Goal: Task Accomplishment & Management: Complete application form

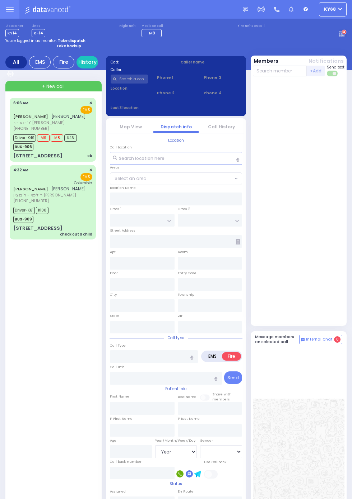
select select "Year"
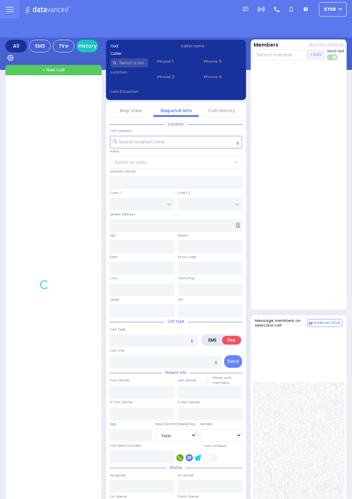
select select "Year"
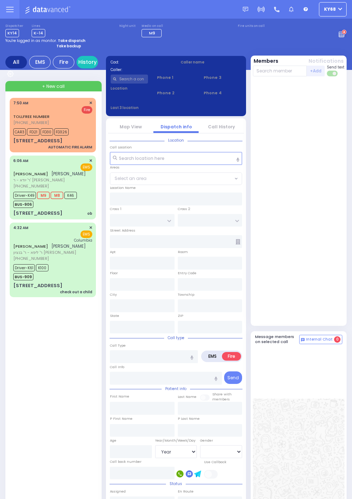
click at [11, 207] on div "ELYA STEINMETZ אלי' שטיינמעץ ר' יודא - ר' דוד פישער (845) 600-2222 6:06 AM ✕ EM…" at bounding box center [52, 187] width 83 height 61
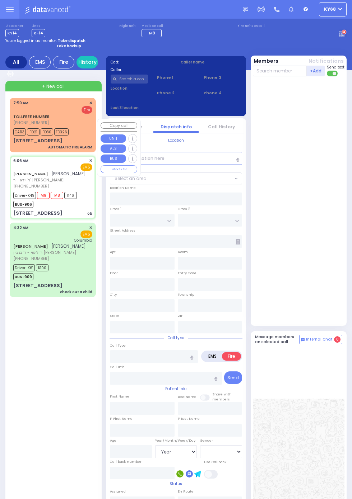
select select
type input "ob"
radio input "true"
type input "ELYA"
type input "STEINMETZ"
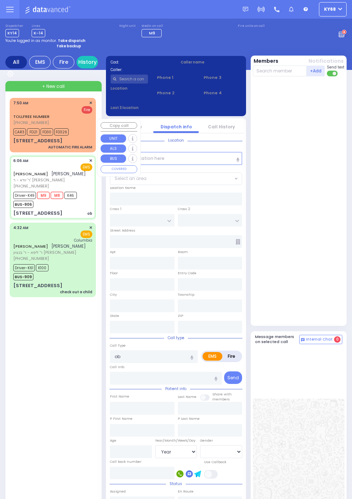
type input "Surah"
type input "Steinmetz"
type input "39"
select select "Year"
select select "[DEMOGRAPHIC_DATA]"
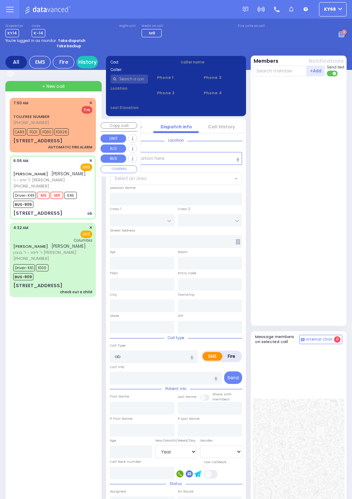
type input "06:06"
type input "06:07"
type input "06:11"
type input "06:22"
type input "07:20"
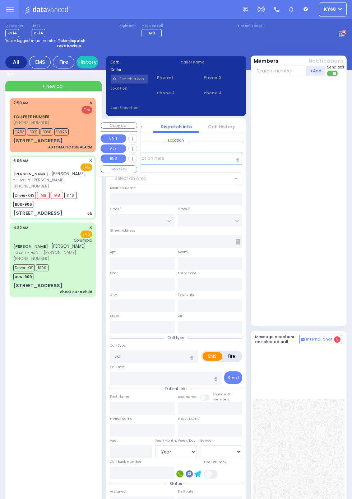
type input "08:30"
type input "New York Presbyterian Hospital- Columbia Campus 622, West 168th Street New York…"
type input "FOREST AVE"
type input "SPRING ST"
type input "115 FRANKLIN AVE"
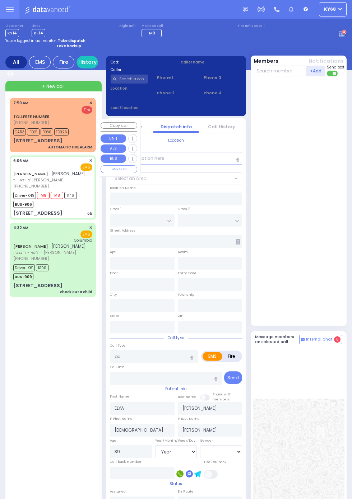
type input "Monroe"
type input "[US_STATE]"
type input "10950"
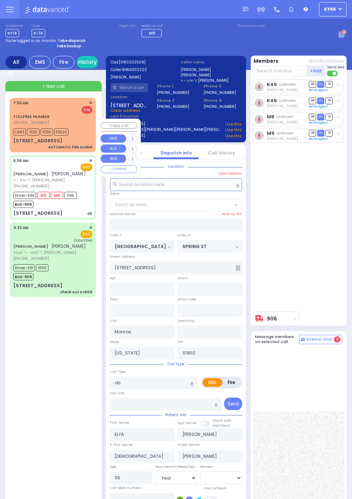
select select "MONROE"
click at [325, 265] on div "K49 unknown Mordechai Kellner DR SO TR Send again" at bounding box center [299, 193] width 93 height 229
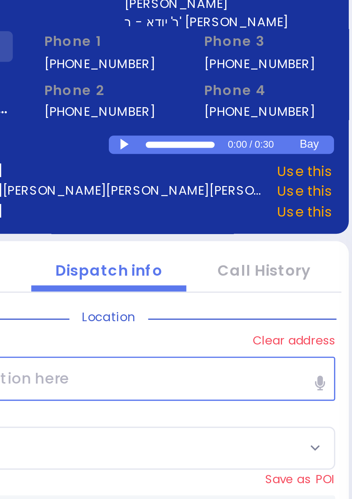
click at [181, 117] on div at bounding box center [181, 116] width 4 height 3
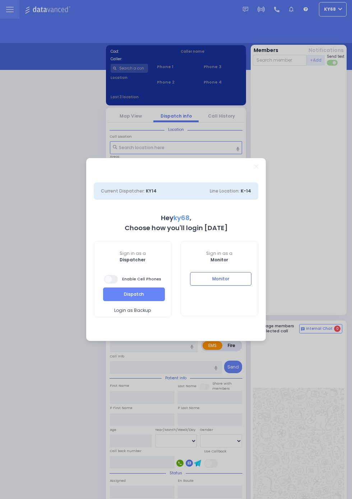
select select "12"
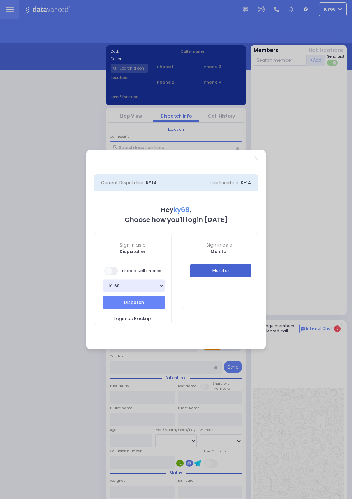
click at [243, 274] on button "Monitor" at bounding box center [221, 271] width 62 height 14
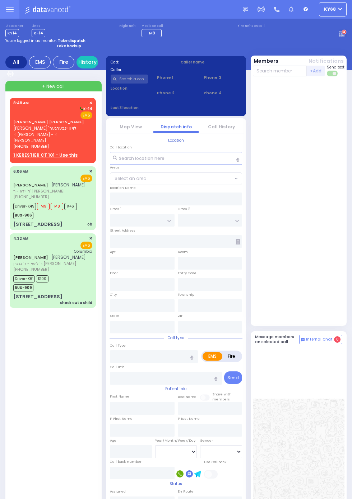
select select
radio input "true"
type input "[PERSON_NAME] L."
type input "WEINBERGER"
select select
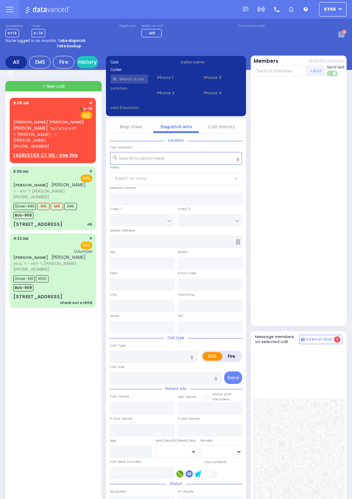
type input "08:48"
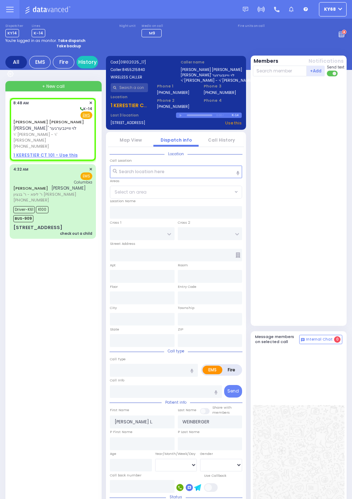
select select
radio input "true"
type input "20"
select select "Month"
select select
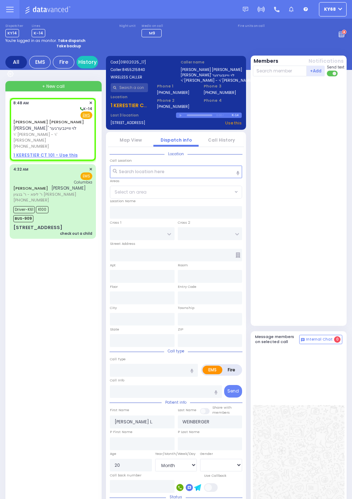
radio input "true"
select select "Month"
select select
radio input "true"
select select "Month"
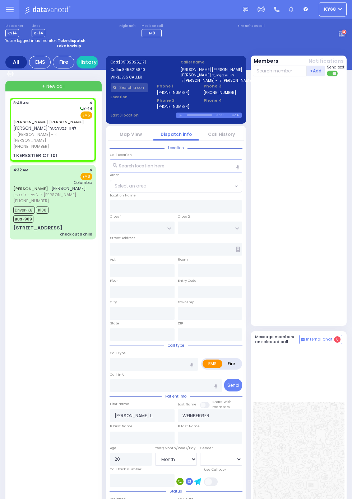
type input "KAHAN DR"
type input "GETZIL BERGER BLVD"
type input "1 KERESTIER CT"
type input "101"
type input "[PERSON_NAME]"
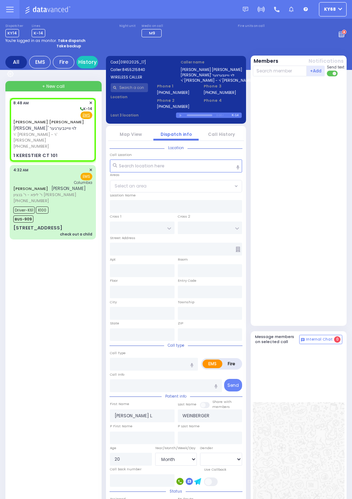
type input "[US_STATE]"
type input "10950"
radio input "true"
select select "Month"
select select "SECTION 4"
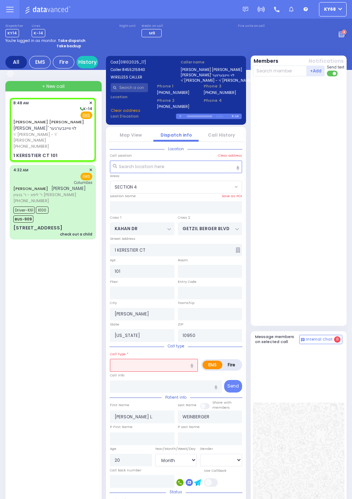
select select "SECTION 4"
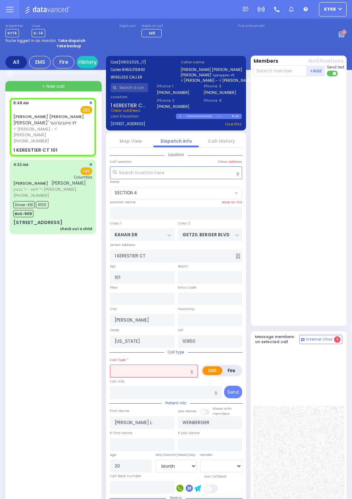
select select
radio input "true"
select select "Month"
select select "SECTION 4"
select select
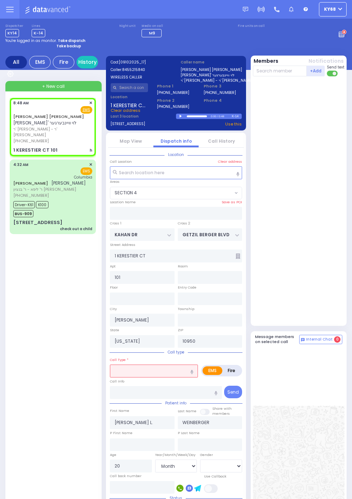
radio input "true"
select select "Month"
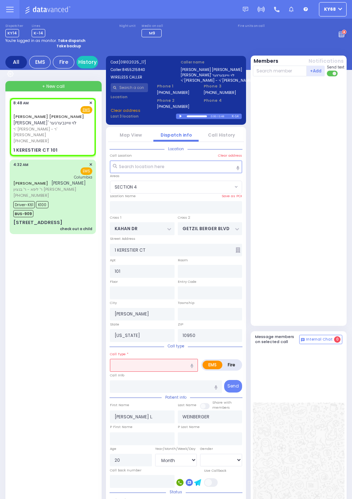
select select
radio input "true"
select select "Month"
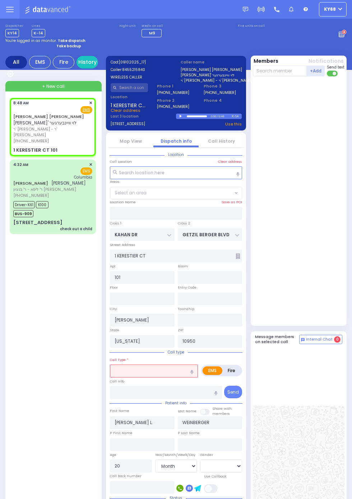
select select "SECTION 4"
select select
radio input "true"
select select "Month"
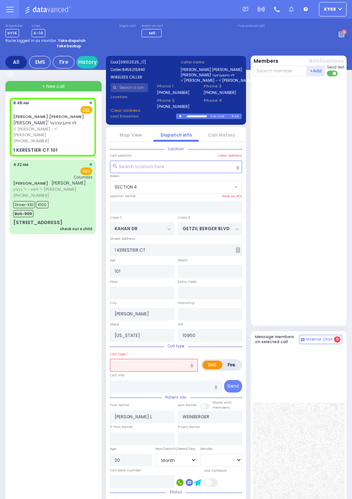
select select "SECTION 4"
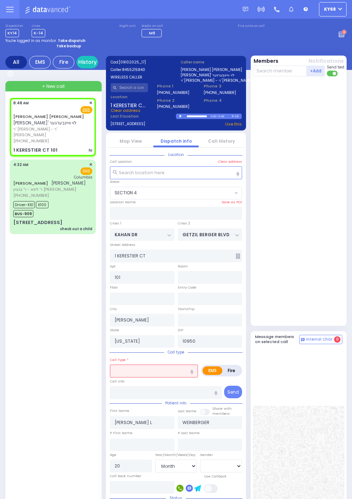
select select
type input "hi"
radio input "true"
select select "Month"
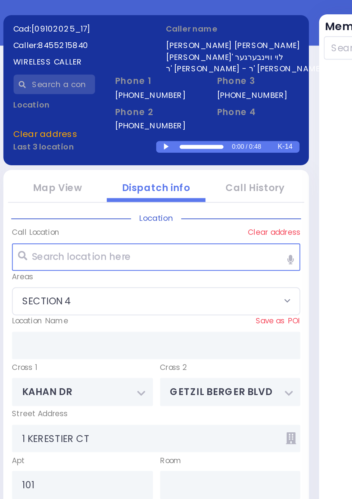
select select "SECTION 4"
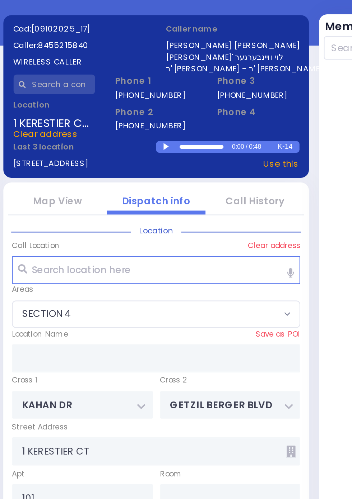
click at [183, 118] on div at bounding box center [181, 116] width 4 height 3
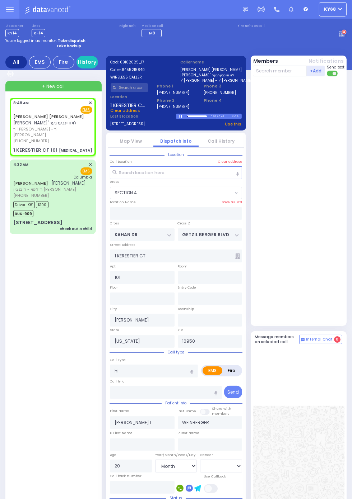
select select
type input "hypoglycemia"
radio input "true"
select select "Month"
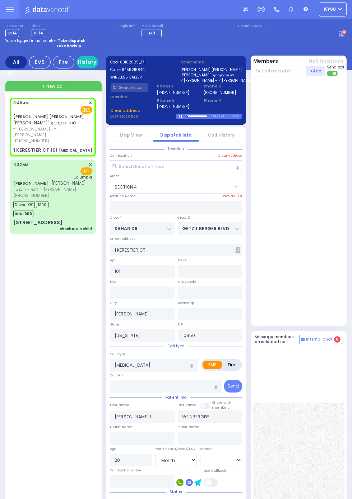
select select "SECTION 4"
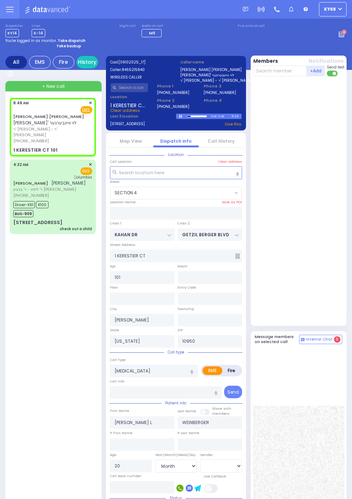
select select
radio input "true"
select select "Month"
select select
radio input "true"
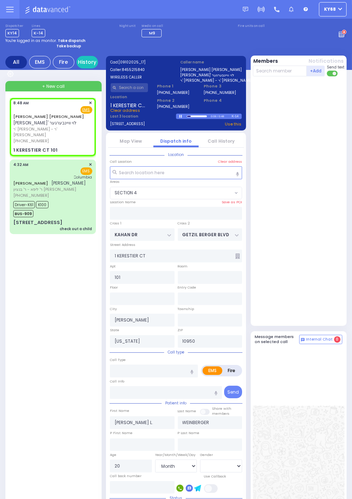
select select "Month"
select select "SECTION 4"
select select
type input "hypoglycemia"
radio input "true"
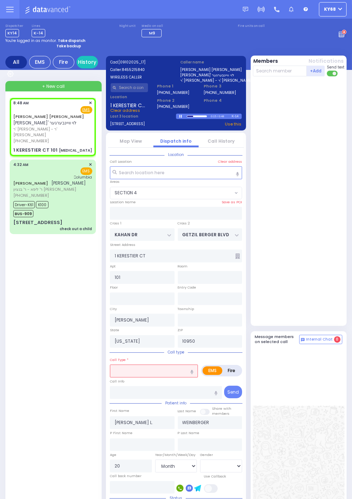
select select "Month"
select select "SECTION 4"
select select
type input "hip"
radio input "true"
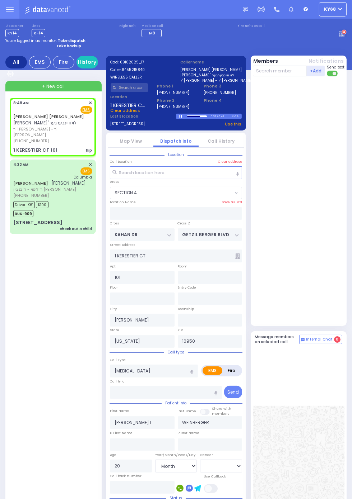
select select "Month"
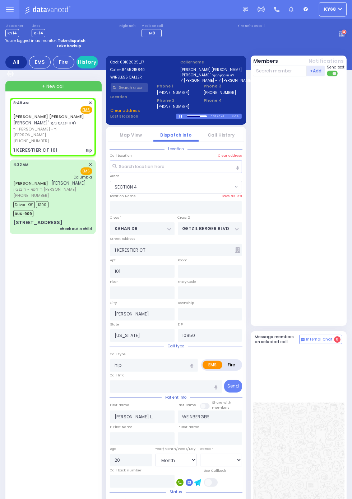
select select "SECTION 4"
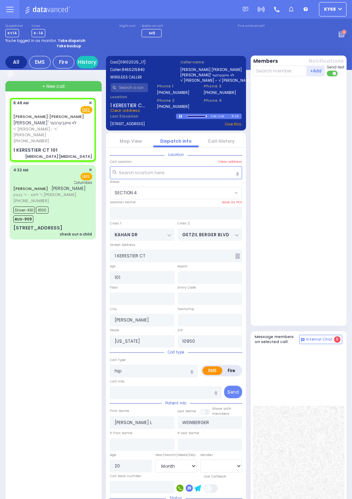
select select
type input "hypoglycemia hypoglycemia"
radio input "true"
select select "Month"
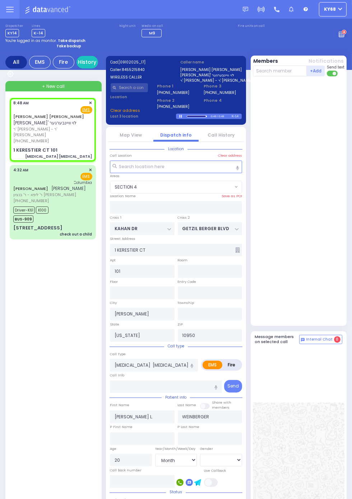
select select
radio input "true"
select select "Month"
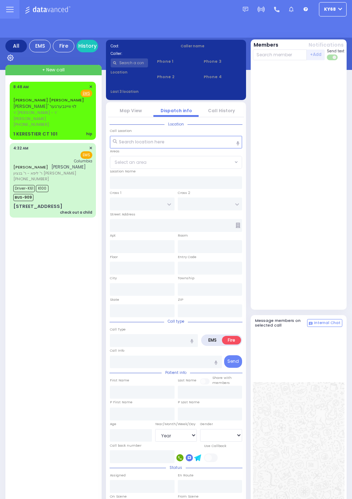
select select "Year"
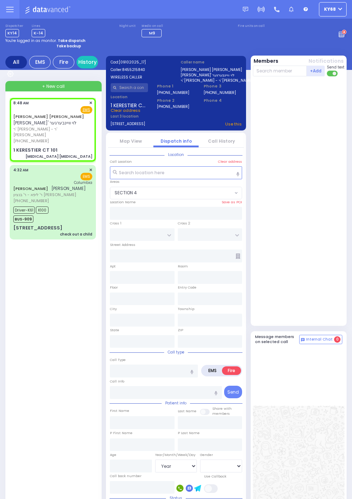
select select "SECTION 4"
type input "KAHAN DR"
type input "GETZIL BERGER BLVD"
type input "1 KERESTIER CT"
type input "101"
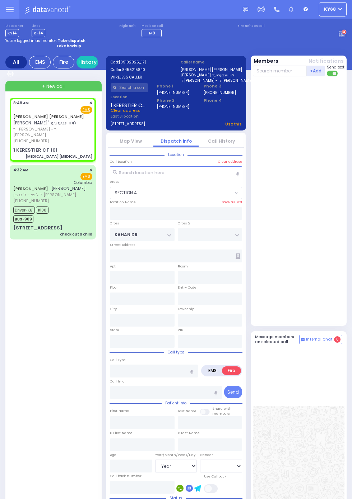
type input "[PERSON_NAME]"
type input "[US_STATE]"
type input "10950"
type input "[MEDICAL_DATA] [MEDICAL_DATA]"
radio input "true"
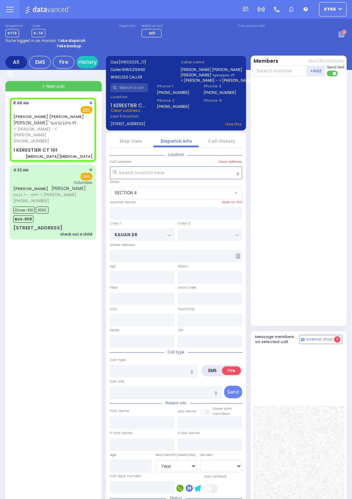
type input "[PERSON_NAME] L."
type input "WEINBERGER"
type input "20"
select select "Month"
type input "08:48"
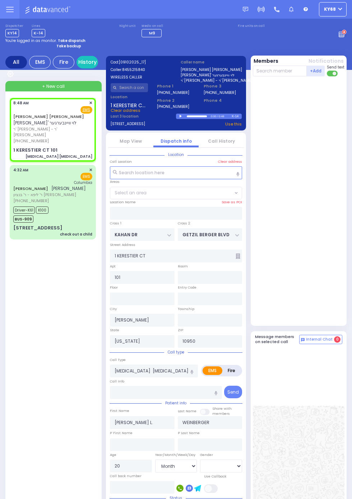
select select "SECTION 4"
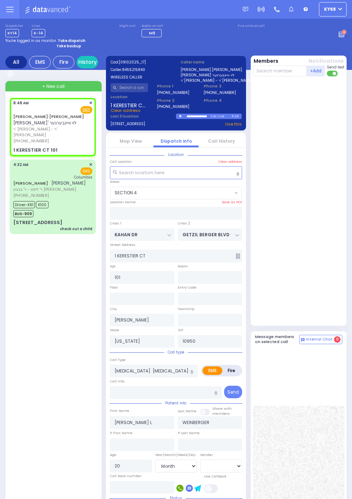
select select
radio input "true"
select select "Month"
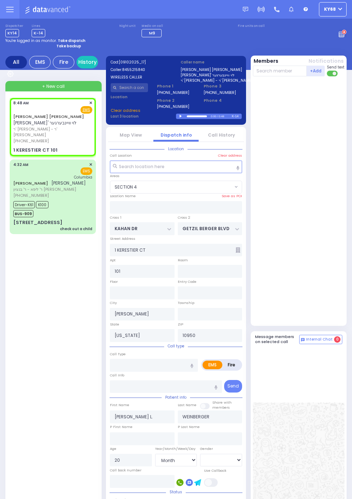
select select
radio input "true"
select select "Month"
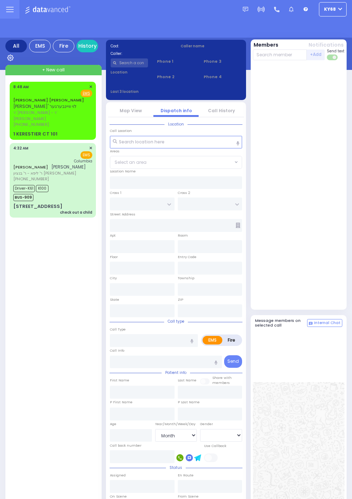
select select "Month"
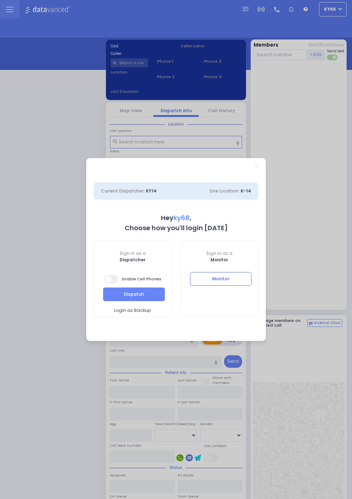
select select "12"
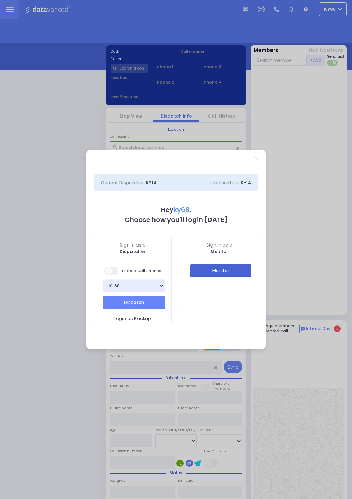
click at [252, 278] on button "Monitor" at bounding box center [221, 271] width 62 height 14
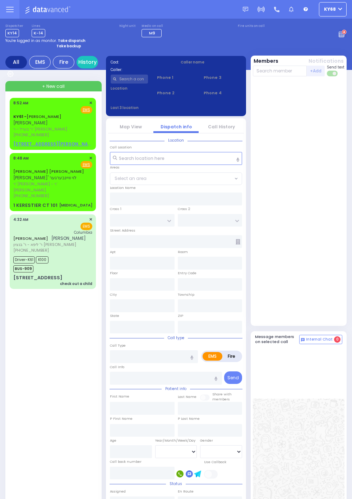
click at [28, 106] on span "8:52 AM" at bounding box center [20, 102] width 15 height 5
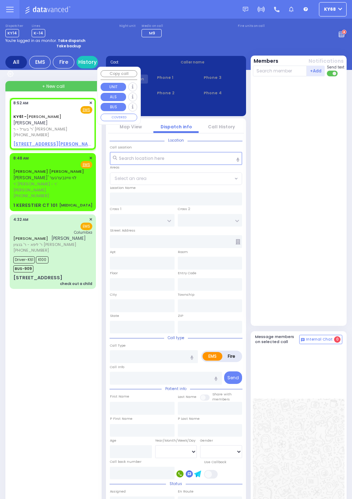
select select
radio input "true"
type input "ARON ZEV"
type input "POLACHECK"
select select
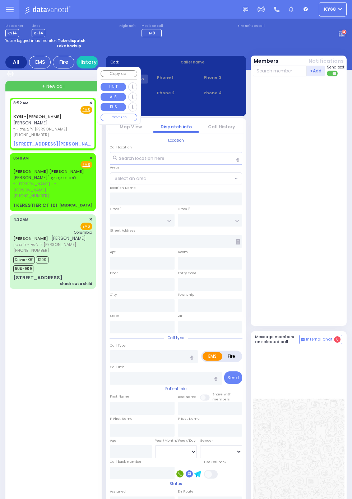
type input "08:52"
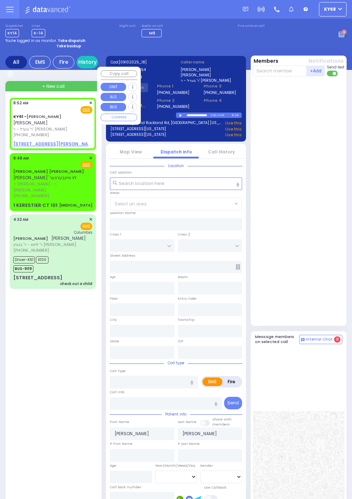
click at [315, 160] on div at bounding box center [299, 201] width 93 height 244
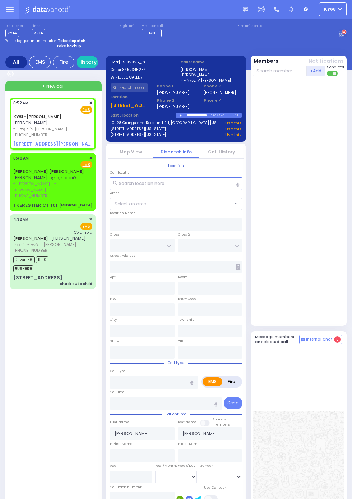
scroll to position [1, 0]
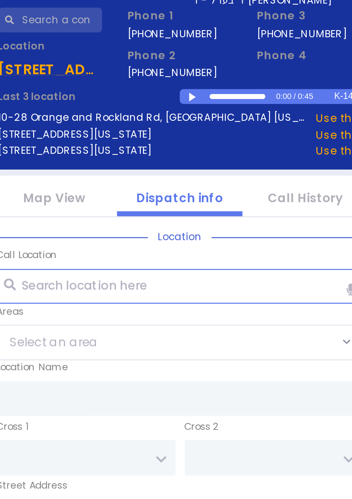
click at [180, 114] on div at bounding box center [181, 114] width 4 height 3
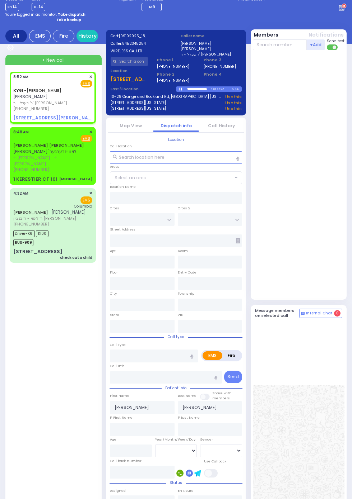
scroll to position [0, 0]
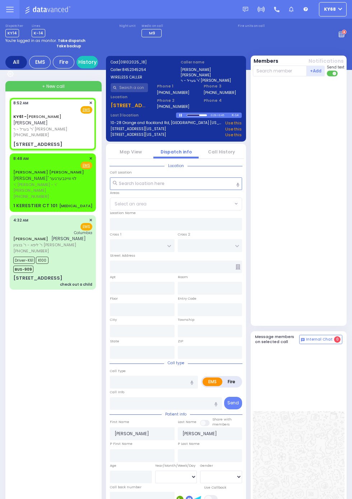
select select
radio input "true"
select select
type input "QUICKWAY RD"
type input "SHINEV COURT"
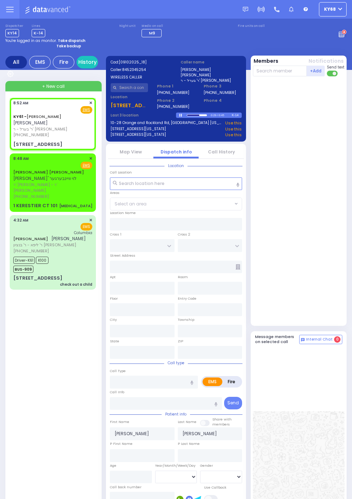
type input "11 Van Buren Drive"
type input "202"
type input "Kiryas Joel"
type input "New York"
type input "10950"
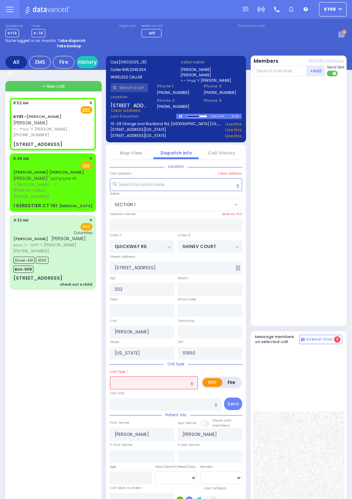
select select "SECTION 1"
select select
radio input "true"
type input "JOSEPH YIDA"
type input "GUTTMAN"
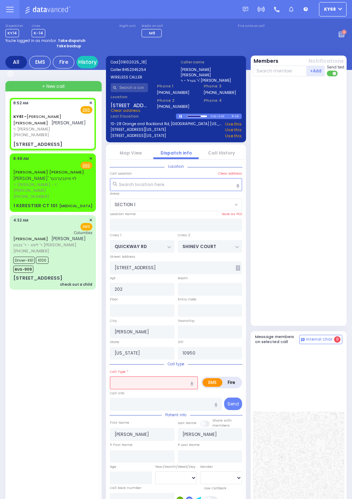
select select
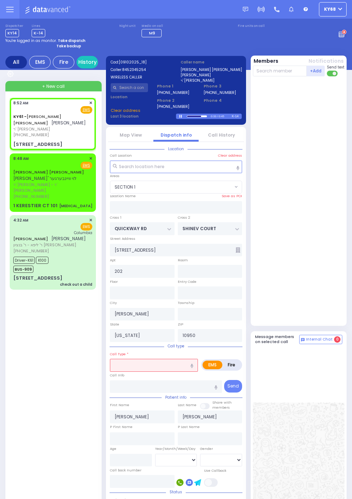
select select
radio input "true"
select select
type input "11 VAN BUREN DR"
type input "Monroe"
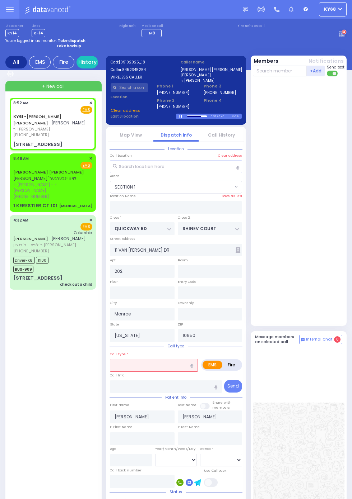
select select "SECTION 1"
